Goal: Task Accomplishment & Management: Manage account settings

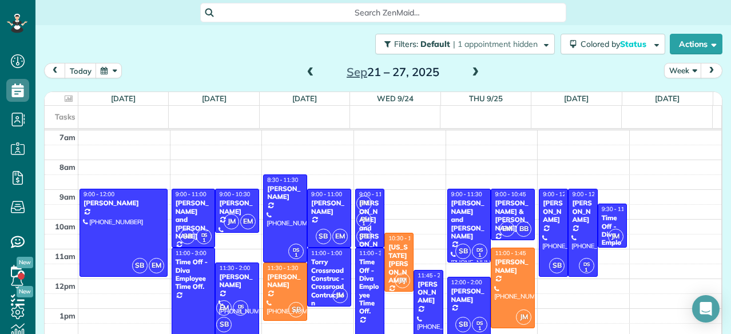
scroll to position [17, 0]
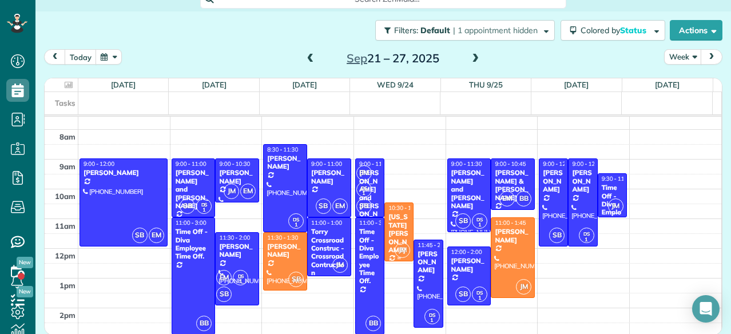
click at [388, 234] on div "[US_STATE][PERSON_NAME]" at bounding box center [399, 233] width 22 height 41
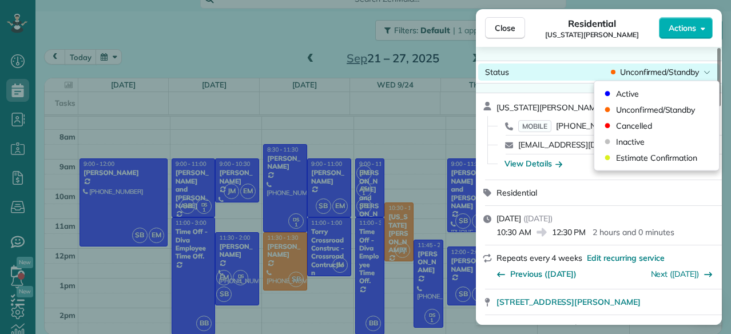
click at [681, 64] on div "Status Unconfirmed/Standby" at bounding box center [599, 72] width 242 height 17
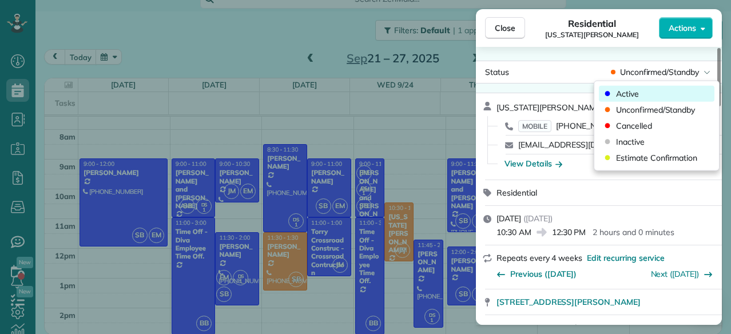
click at [642, 92] on div "Active" at bounding box center [657, 94] width 116 height 16
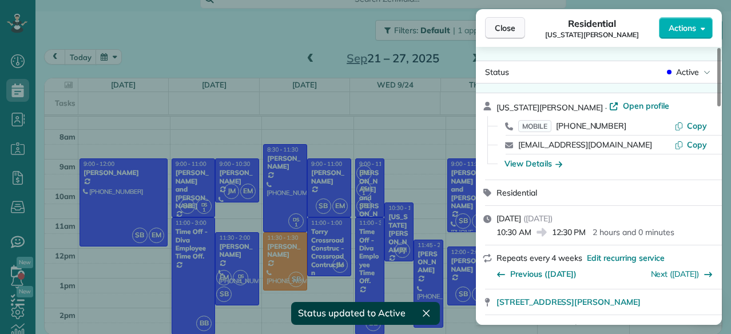
click at [514, 23] on span "Close" at bounding box center [505, 27] width 21 height 11
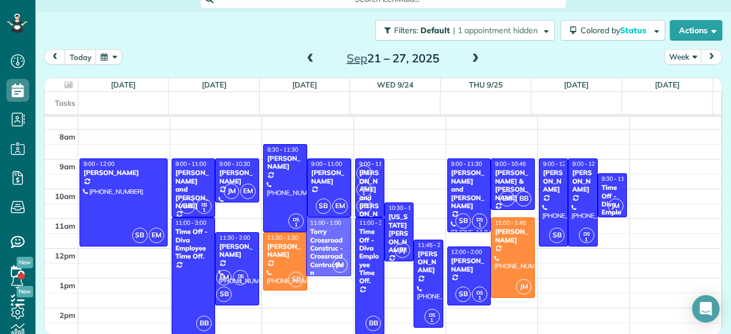
drag, startPoint x: 322, startPoint y: 246, endPoint x: 259, endPoint y: 248, distance: 63.0
click at [263, 100] on div "DS 1 8:30 - 11:30 [PERSON_NAME] [PHONE_NUMBER] [STREET_ADDRESS] SB EM 9:00 - 11…" at bounding box center [307, 100] width 88 height 0
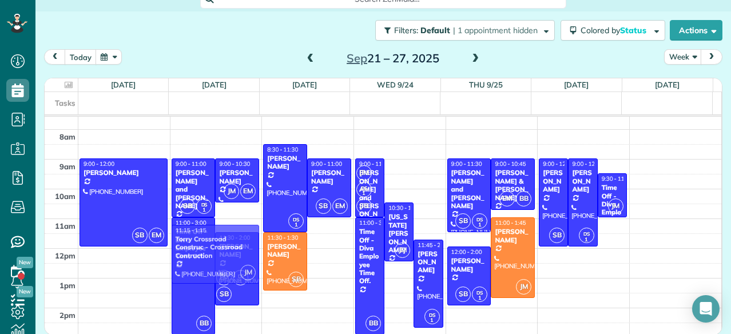
drag, startPoint x: 319, startPoint y: 254, endPoint x: 231, endPoint y: 260, distance: 87.8
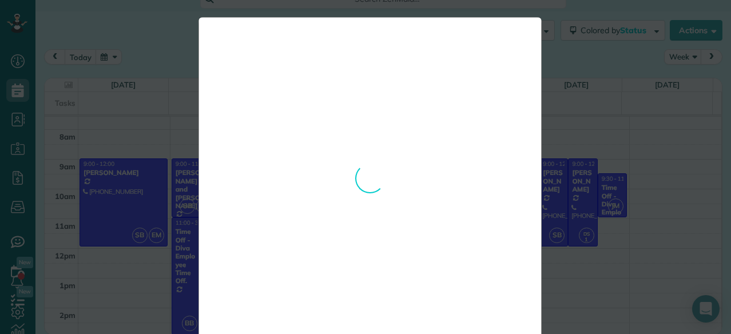
scroll to position [22, 0]
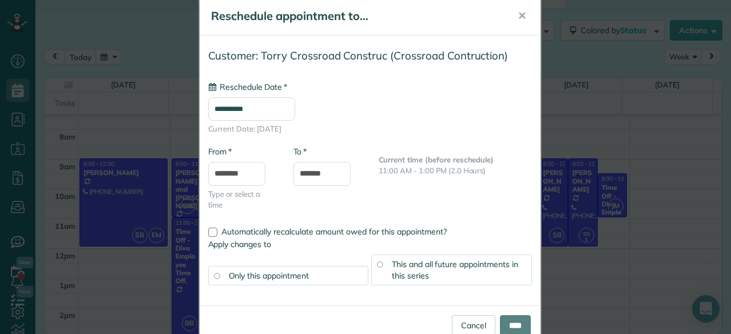
type input "**********"
click at [513, 315] on input "****" at bounding box center [515, 325] width 31 height 21
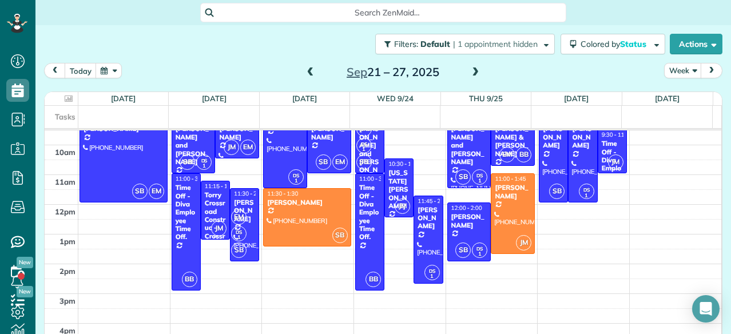
scroll to position [80, 0]
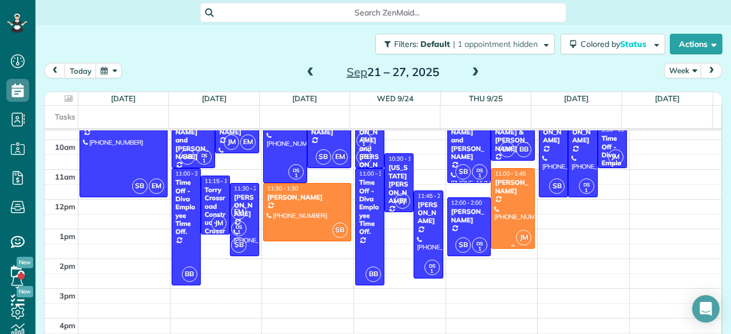
click at [504, 207] on div at bounding box center [513, 209] width 43 height 80
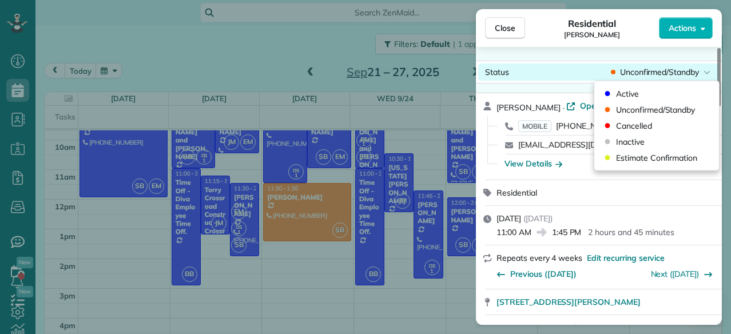
click at [654, 68] on span "Unconfirmed/Standby" at bounding box center [659, 71] width 79 height 11
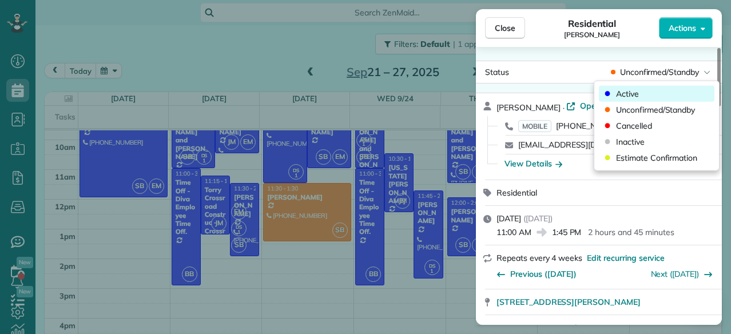
click at [635, 92] on span "Active" at bounding box center [627, 93] width 23 height 11
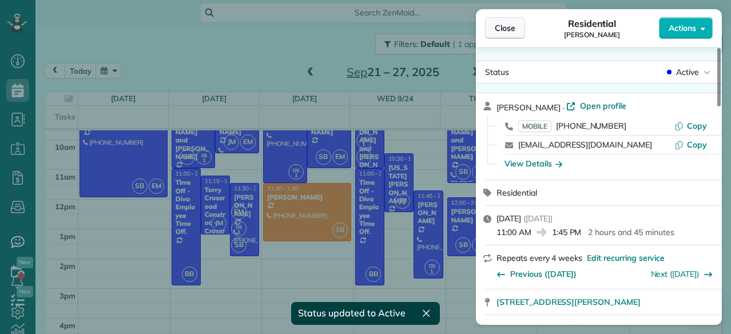
click at [512, 29] on span "Close" at bounding box center [505, 27] width 21 height 11
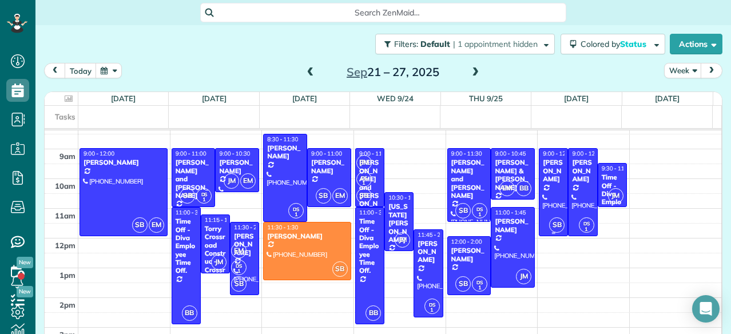
scroll to position [40, 0]
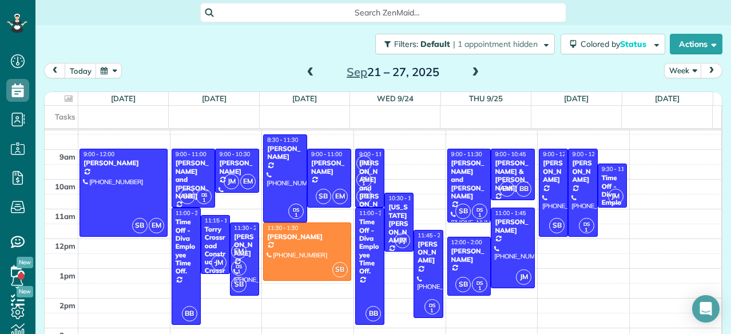
drag, startPoint x: 510, startPoint y: 188, endPoint x: 265, endPoint y: 59, distance: 277.5
click at [265, 59] on div "Filters: Default | 1 appointment hidden Colored by Status Color by Cleaner Colo…" at bounding box center [383, 44] width 696 height 38
click at [252, 40] on div "Filters: Default | 1 appointment hidden Colored by Status Color by Cleaner Colo…" at bounding box center [383, 44] width 696 height 38
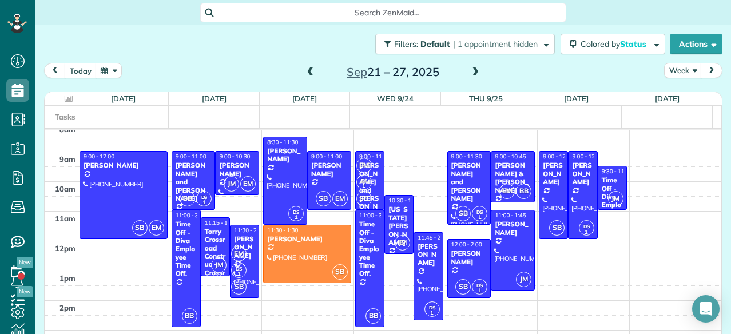
scroll to position [38, 0]
